Goal: Navigation & Orientation: Find specific page/section

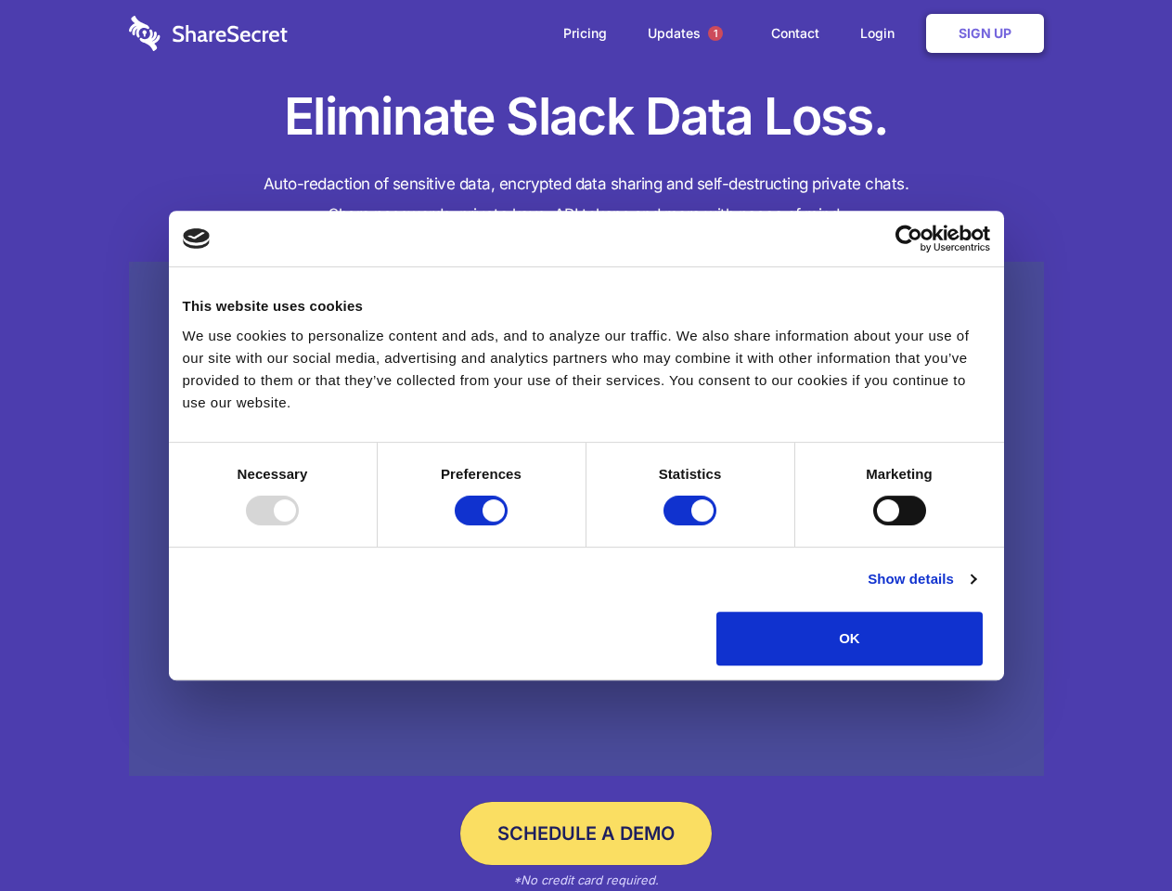
click at [299, 525] on div at bounding box center [272, 511] width 53 height 30
click at [508, 525] on input "Preferences" at bounding box center [481, 511] width 53 height 30
checkbox input "false"
click at [692, 525] on input "Statistics" at bounding box center [690, 511] width 53 height 30
checkbox input "false"
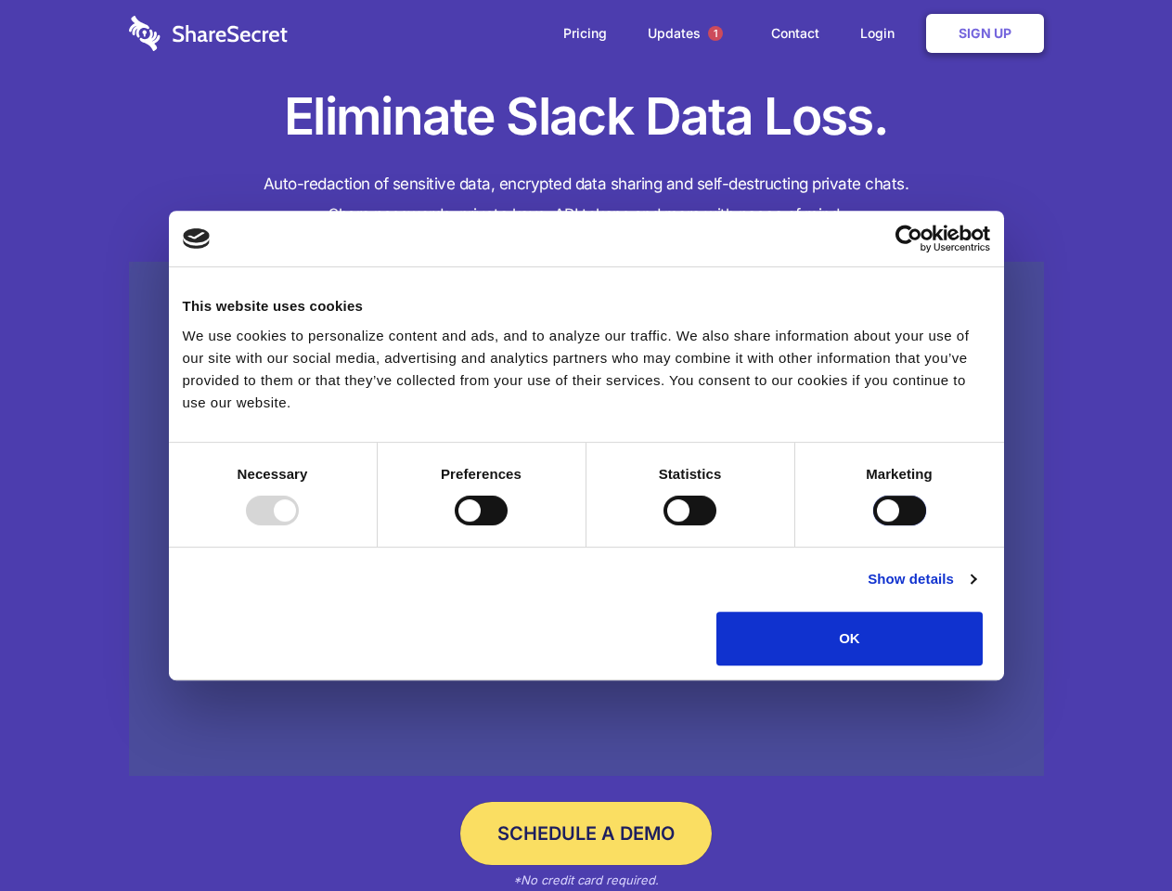
click at [873, 525] on input "Marketing" at bounding box center [899, 511] width 53 height 30
checkbox input "true"
click at [976, 590] on link "Show details" at bounding box center [922, 579] width 108 height 22
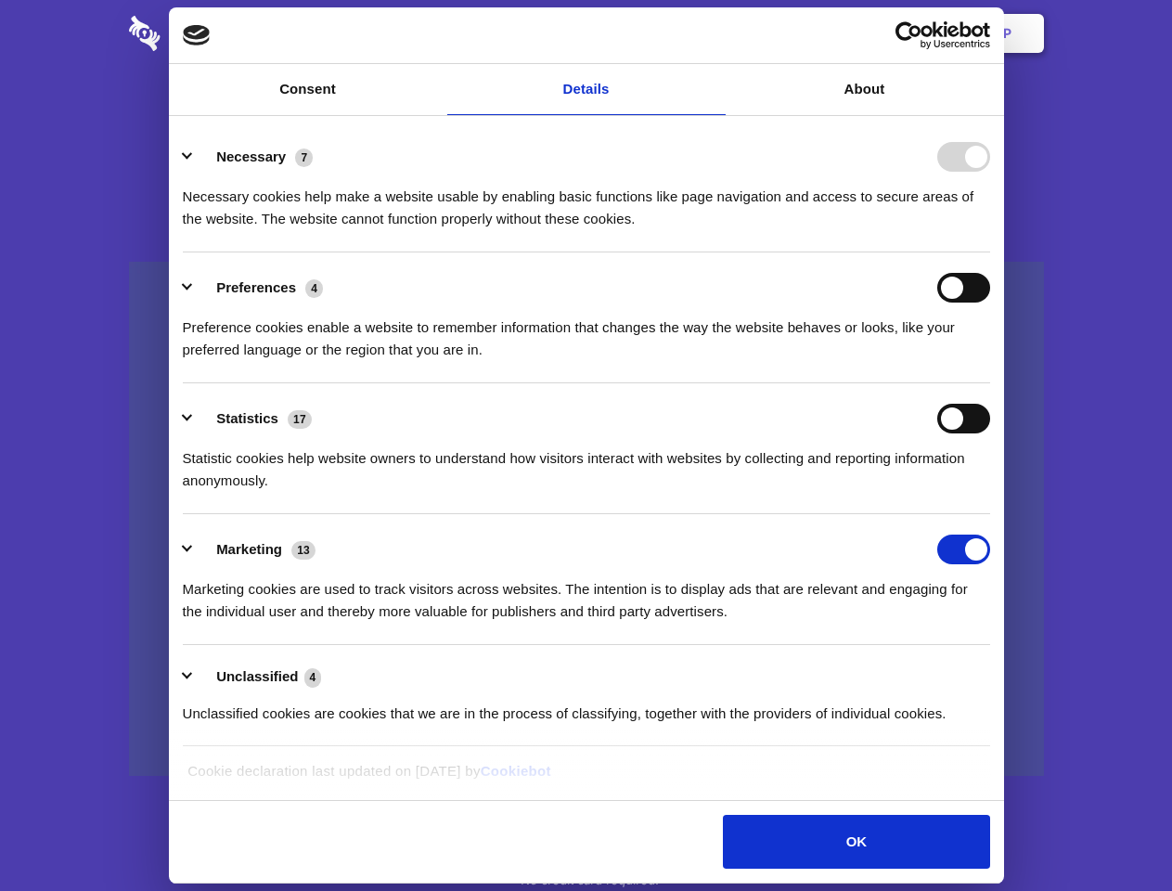
click at [990, 252] on li "Necessary 7 Necessary cookies help make a website usable by enabling basic func…" at bounding box center [587, 187] width 808 height 131
click at [715, 33] on span "1" at bounding box center [715, 33] width 15 height 15
